Goal: Register for event/course

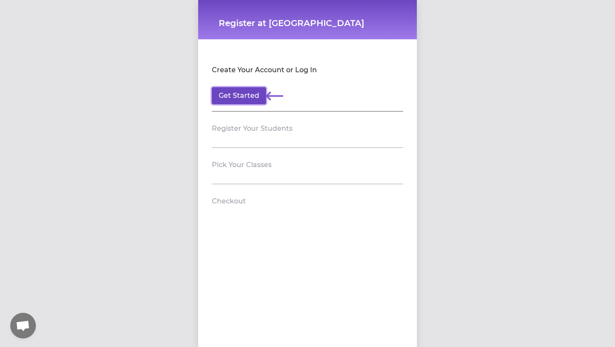
click at [250, 97] on button "Get Started" at bounding box center [239, 95] width 54 height 17
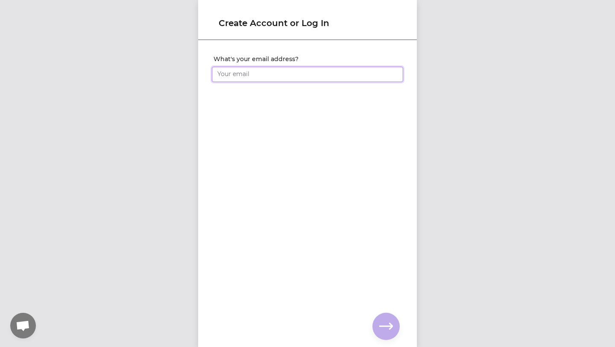
click at [263, 79] on input "What's your email address?" at bounding box center [307, 74] width 191 height 15
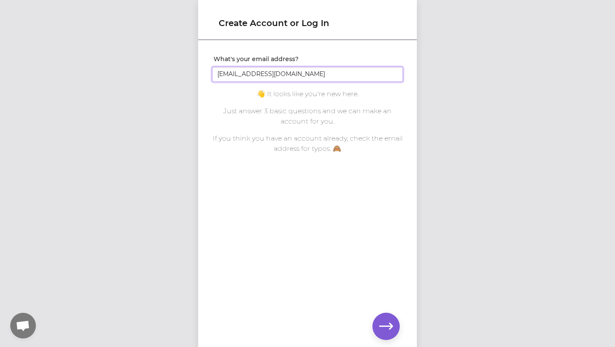
click at [279, 76] on input "[EMAIL_ADDRESS][DOMAIN_NAME]" at bounding box center [307, 74] width 191 height 15
click at [280, 79] on input "[EMAIL_ADDRESS][DOMAIN_NAME]" at bounding box center [307, 74] width 191 height 15
type input "[EMAIL_ADDRESS][DOMAIN_NAME]"
click at [356, 256] on div "What's your email address? [EMAIL_ADDRESS][DOMAIN_NAME] You already have an acc…" at bounding box center [307, 179] width 219 height 277
click at [384, 324] on icon "button" at bounding box center [386, 326] width 14 height 14
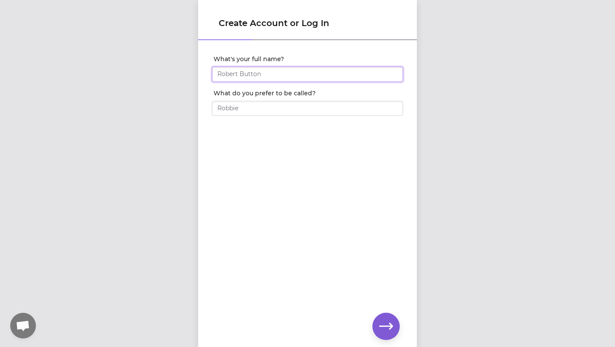
click at [350, 77] on input "What's your full name?" at bounding box center [307, 74] width 191 height 15
type input "[PERSON_NAME]"
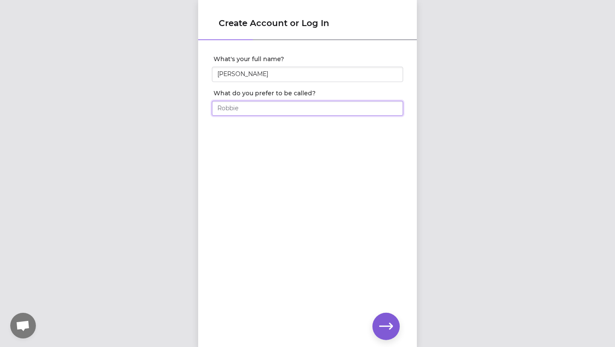
click at [332, 102] on input "What do you prefer to be called?" at bounding box center [307, 108] width 191 height 15
type input "Katya"
click at [382, 323] on icon "button" at bounding box center [386, 326] width 14 height 14
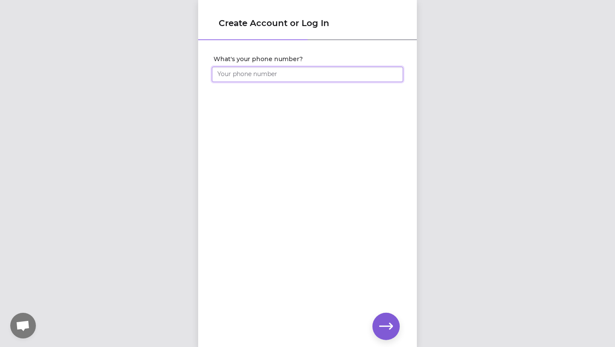
click at [346, 75] on input "What's your phone number?" at bounding box center [307, 74] width 191 height 15
type input "[PHONE_NUMBER]"
click at [385, 321] on icon "button" at bounding box center [386, 326] width 14 height 14
click input "submit" at bounding box center [0, 0] width 0 height 0
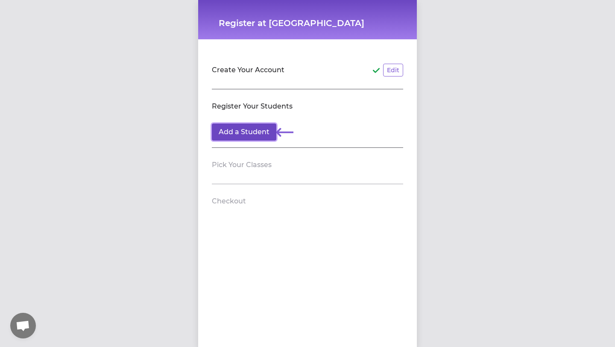
click at [259, 133] on button "Add a Student" at bounding box center [244, 131] width 64 height 17
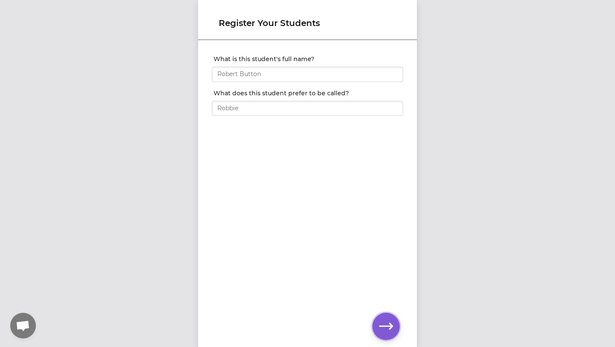
click at [390, 322] on icon "button" at bounding box center [386, 326] width 14 height 14
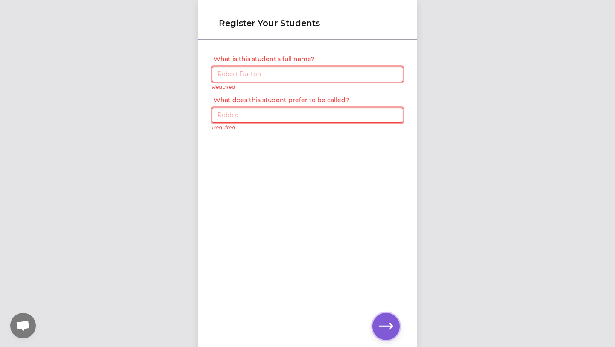
click at [390, 323] on icon "button" at bounding box center [386, 326] width 14 height 6
click at [29, 326] on span "Відкритий чат" at bounding box center [23, 326] width 14 height 12
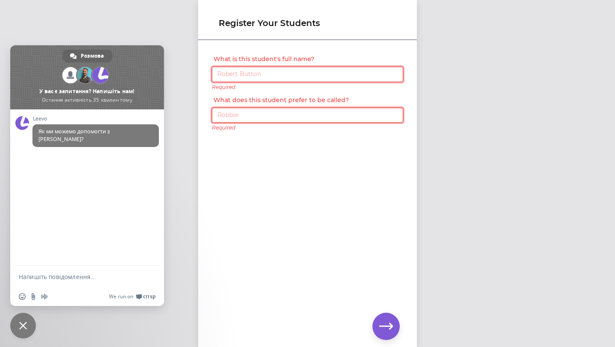
click at [217, 240] on div "What is this student's full name? Required What does this student prefer to be …" at bounding box center [307, 179] width 219 height 277
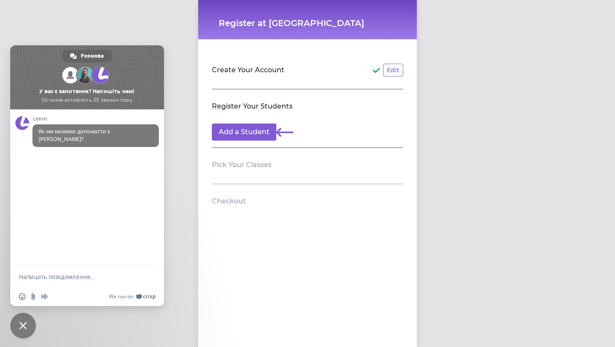
click at [269, 164] on h2 "Pick Your Classes" at bounding box center [242, 165] width 60 height 10
click at [262, 133] on button "Add a Student" at bounding box center [244, 131] width 64 height 17
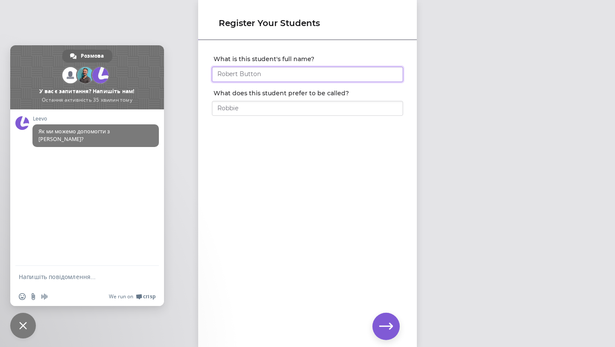
click at [307, 76] on input "What is this student's full name?" at bounding box center [307, 74] width 191 height 15
type input "[PERSON_NAME]"
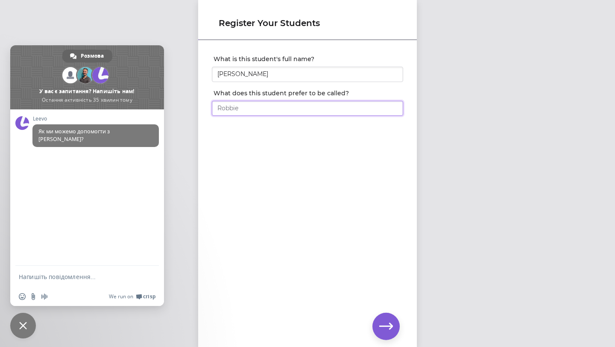
click at [302, 105] on input "What does this student prefer to be called?" at bounding box center [307, 108] width 191 height 15
type input "Katya"
click at [391, 321] on icon "button" at bounding box center [386, 326] width 14 height 14
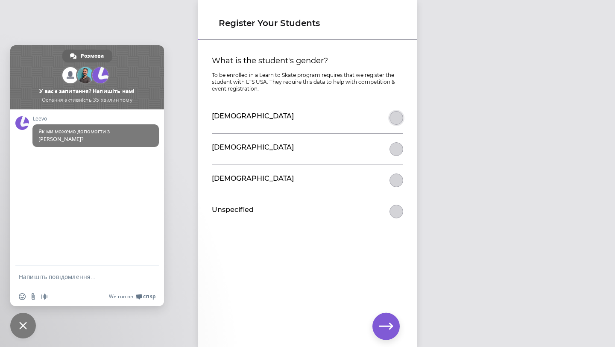
click at [396, 120] on button "What is the student's gender?" at bounding box center [396, 118] width 14 height 14
click at [388, 325] on icon "button" at bounding box center [386, 326] width 14 height 6
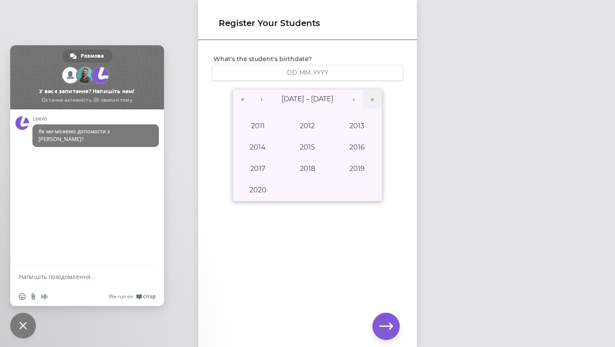
click at [348, 70] on div ". ." at bounding box center [307, 73] width 180 height 8
click at [259, 99] on button "‹" at bounding box center [261, 99] width 19 height 19
click at [369, 152] on button "2006" at bounding box center [357, 147] width 50 height 21
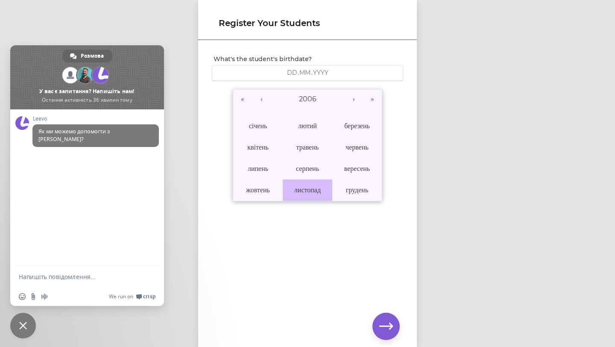
click at [302, 186] on abbr "листопад" at bounding box center [307, 190] width 26 height 8
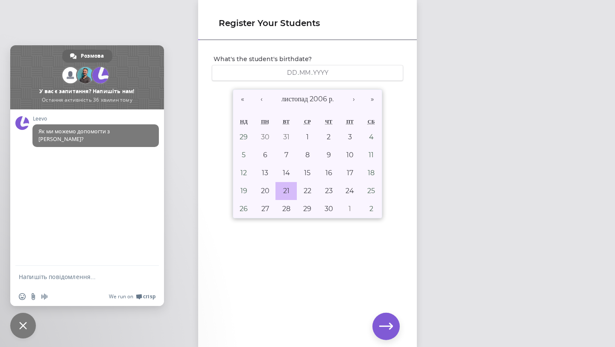
click at [286, 187] on abbr "21" at bounding box center [286, 191] width 6 height 8
type input "[DATE]"
type input "21"
type input "11"
type input "2006"
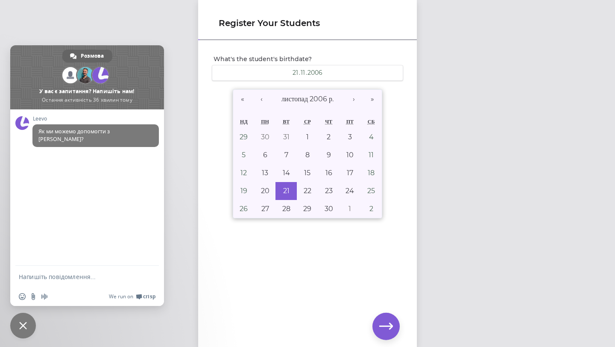
click at [272, 270] on div "What's the student's birthdate? [DEMOGRAPHIC_DATA] 21 . 11 . [DEMOGRAPHIC_DATA]…" at bounding box center [307, 179] width 219 height 277
click at [384, 322] on icon "button" at bounding box center [386, 326] width 14 height 14
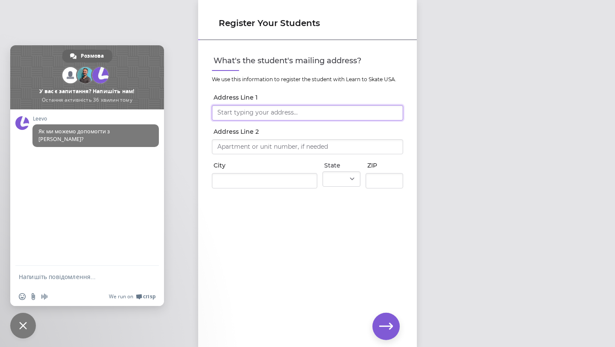
click at [359, 114] on input "Address Line 1" at bounding box center [307, 112] width 191 height 15
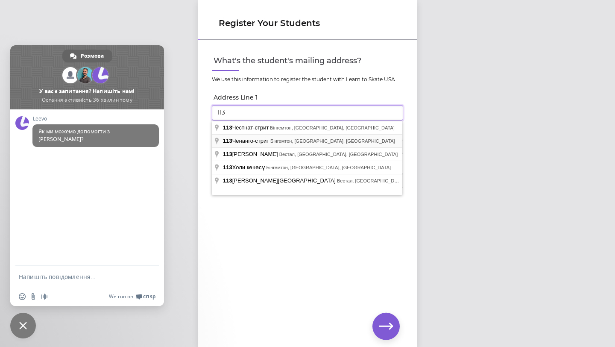
type input "[STREET_ADDRESS][PERSON_NAME]"
type input "[GEOGRAPHIC_DATA]"
select select "NY"
type input "13215"
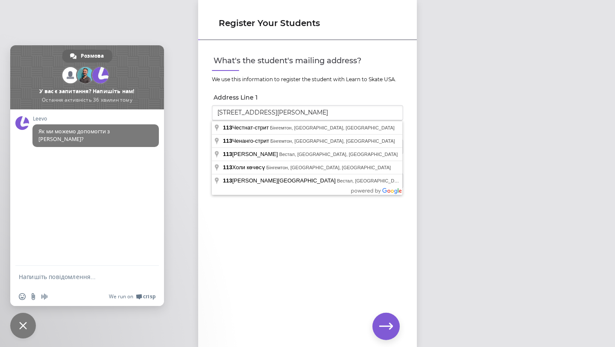
click at [285, 238] on div "What's the student's mailing address? We use this information to register the s…" at bounding box center [307, 179] width 219 height 277
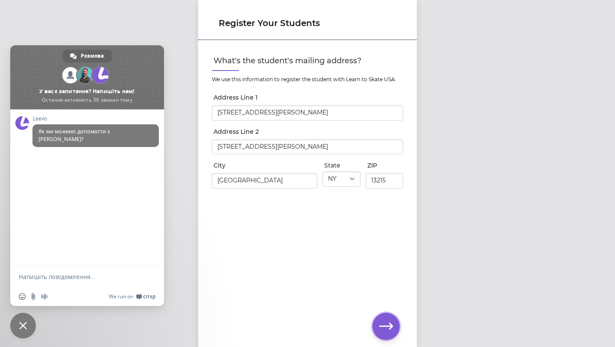
click at [389, 324] on icon "button" at bounding box center [386, 326] width 14 height 6
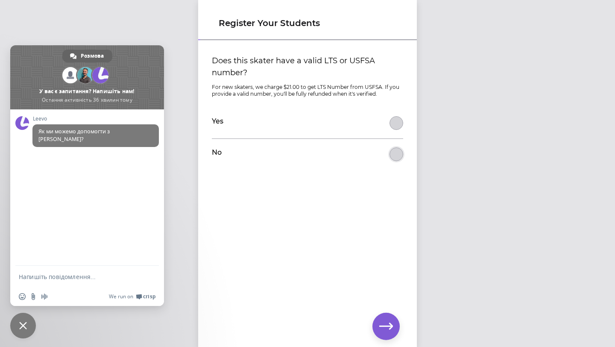
click at [394, 157] on button "Does this skater have a valid LTS or USFSA number?" at bounding box center [396, 154] width 14 height 14
click at [380, 320] on icon "button" at bounding box center [386, 326] width 14 height 14
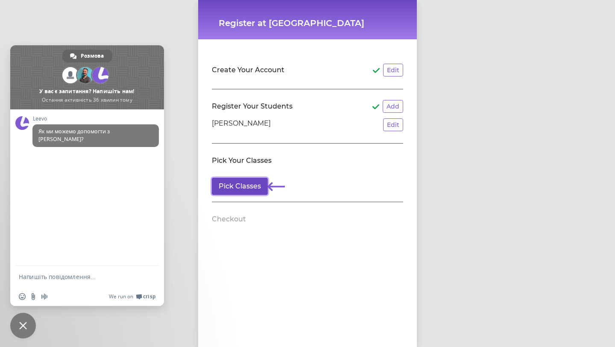
click at [253, 187] on button "Pick Classes" at bounding box center [240, 186] width 56 height 17
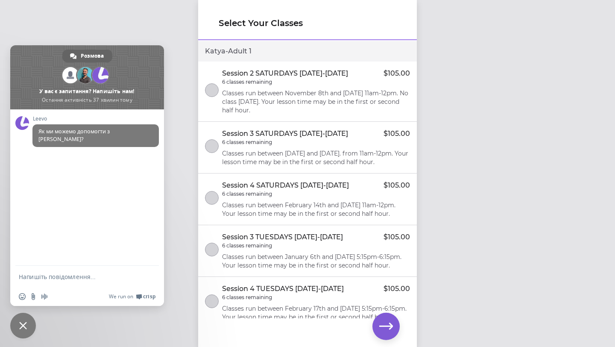
click at [300, 102] on p "Classes run between November 8th and [DATE] 11am-12pm. No class [DATE]. Your le…" at bounding box center [316, 102] width 188 height 26
